Goal: Find specific page/section: Find specific page/section

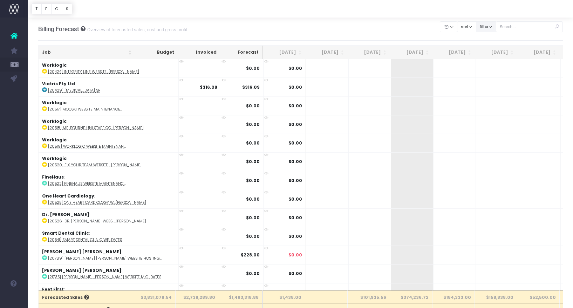
click at [495, 28] on button "filter" at bounding box center [486, 26] width 20 height 11
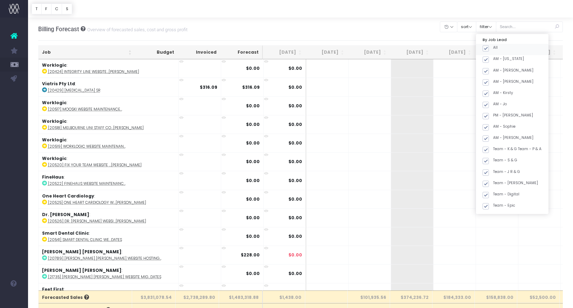
click at [489, 47] on span at bounding box center [486, 48] width 6 height 6
click at [494, 47] on input "All" at bounding box center [495, 47] width 5 height 5
checkbox input "false"
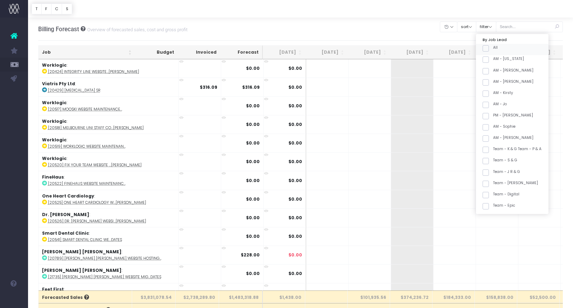
checkbox input "false"
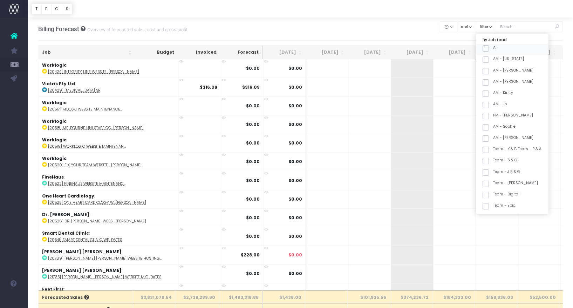
checkbox input "false"
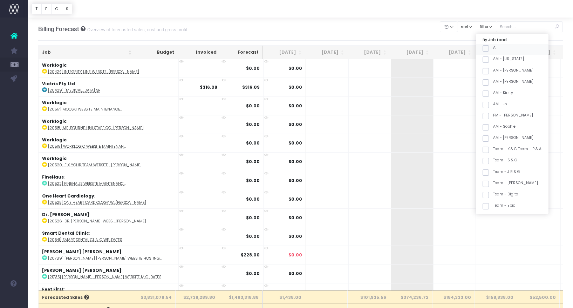
checkbox input "false"
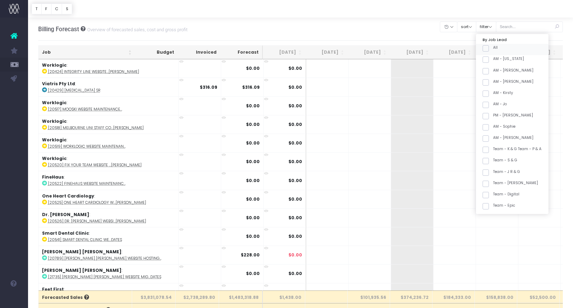
checkbox input "false"
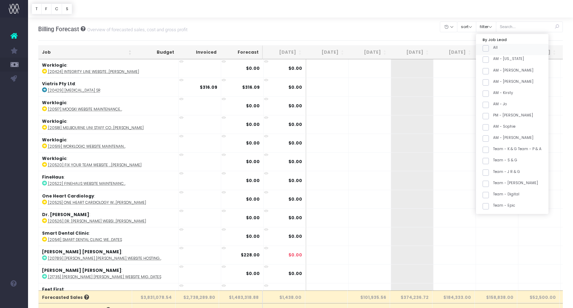
checkbox input "false"
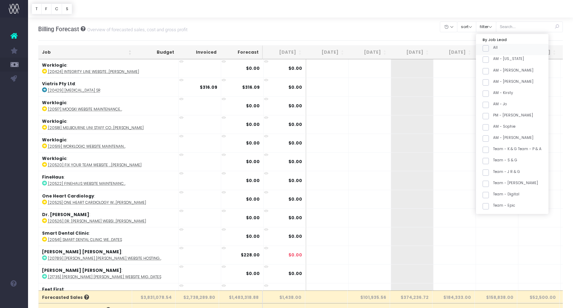
checkbox input "false"
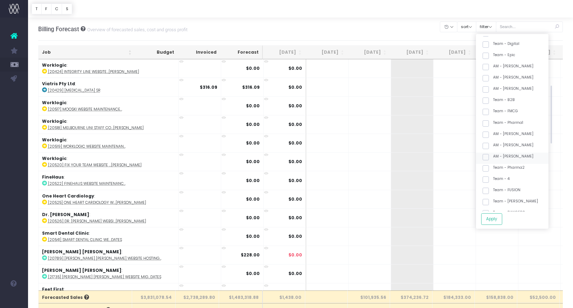
scroll to position [170, 0]
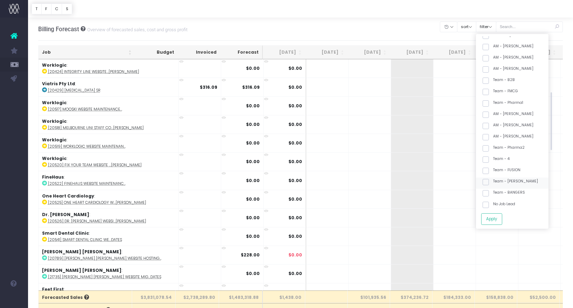
click at [520, 179] on label "Team - [PERSON_NAME]" at bounding box center [510, 182] width 55 height 6
click at [498, 179] on input "Team - [PERSON_NAME]" at bounding box center [495, 181] width 5 height 5
checkbox input "true"
click at [503, 217] on button "Apply" at bounding box center [492, 219] width 21 height 12
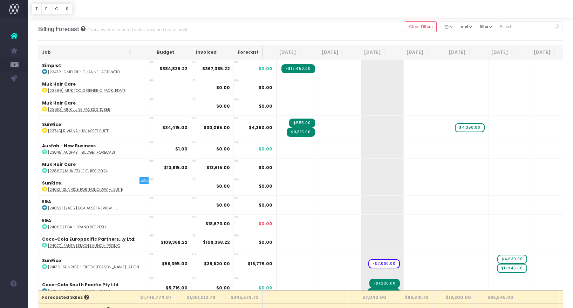
click at [78, 48] on th "Job" at bounding box center [87, 53] width 97 height 14
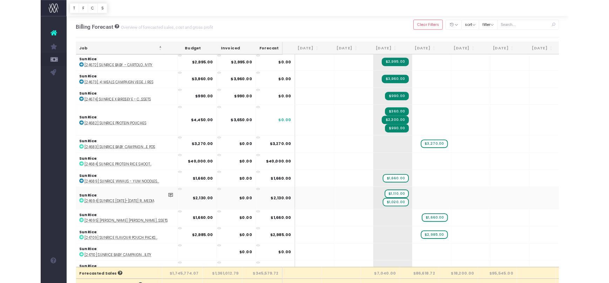
scroll to position [1642, 0]
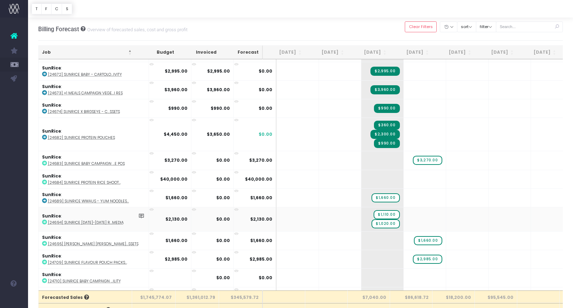
click at [97, 220] on abbr "[24694] SunRice [DATE]-[DATE] R...Media" at bounding box center [86, 222] width 76 height 5
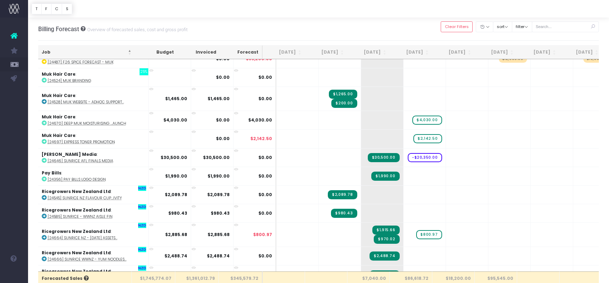
scroll to position [663, 0]
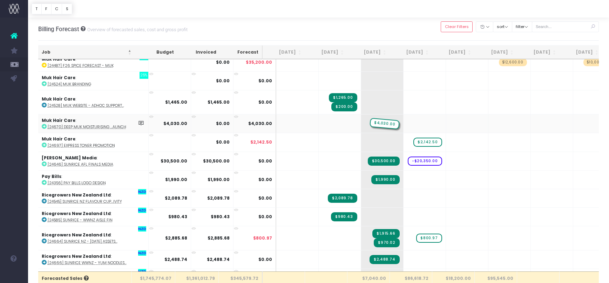
drag, startPoint x: 416, startPoint y: 123, endPoint x: 388, endPoint y: 124, distance: 28.1
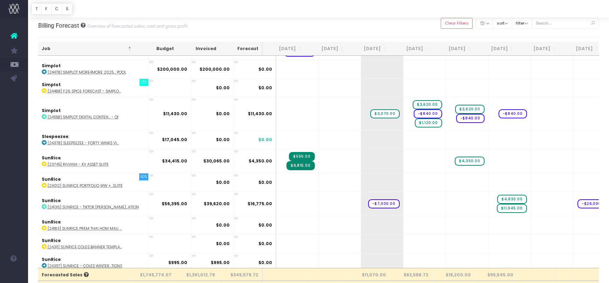
scroll to position [1084, 0]
drag, startPoint x: 376, startPoint y: 111, endPoint x: 401, endPoint y: 100, distance: 26.7
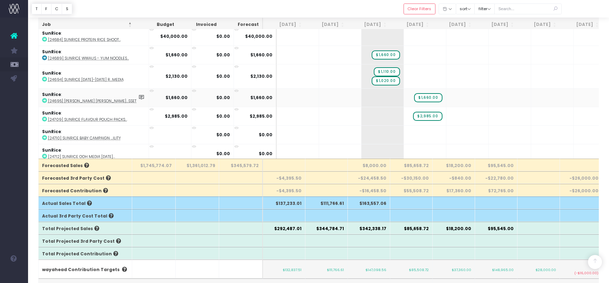
scroll to position [123, 0]
